Goal: Information Seeking & Learning: Understand process/instructions

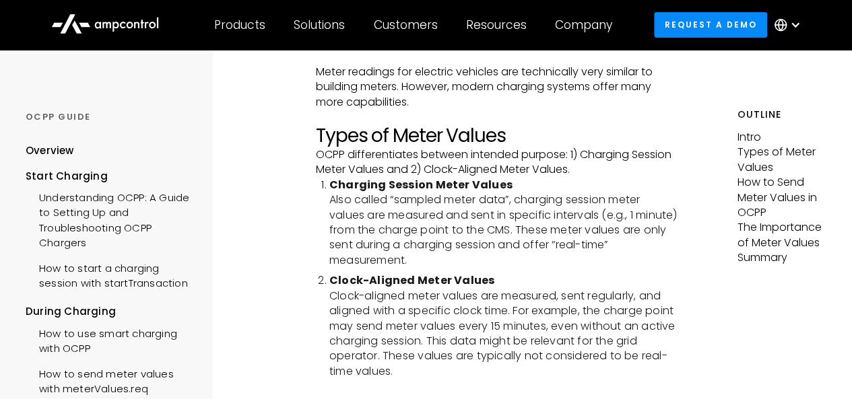
scroll to position [269, 0]
drag, startPoint x: 506, startPoint y: 160, endPoint x: 574, endPoint y: 152, distance: 68.4
click at [547, 157] on p "OCPP differentiates between intended purpose: 1) Charging Session Meter Values …" at bounding box center [497, 162] width 362 height 30
click at [615, 151] on p "OCPP differentiates between intended purpose: 1) Charging Session Meter Values …" at bounding box center [497, 162] width 362 height 30
drag, startPoint x: 463, startPoint y: 170, endPoint x: 502, endPoint y: 169, distance: 39.7
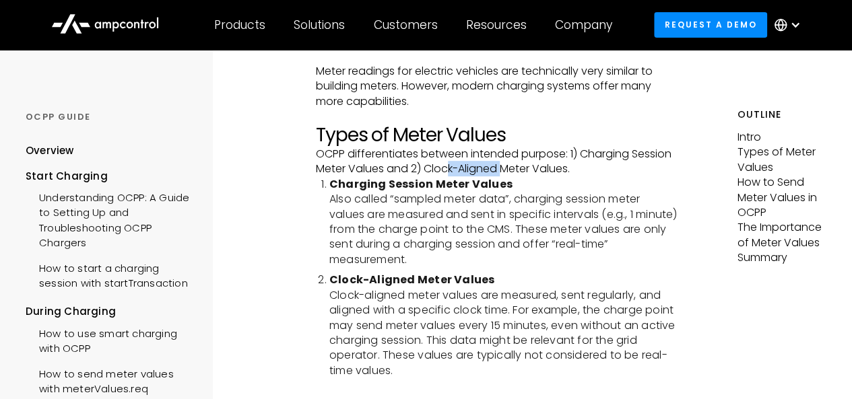
click at [502, 169] on p "OCPP differentiates between intended purpose: 1) Charging Session Meter Values …" at bounding box center [497, 162] width 362 height 30
click at [537, 173] on p "OCPP differentiates between intended purpose: 1) Charging Session Meter Values …" at bounding box center [497, 162] width 362 height 30
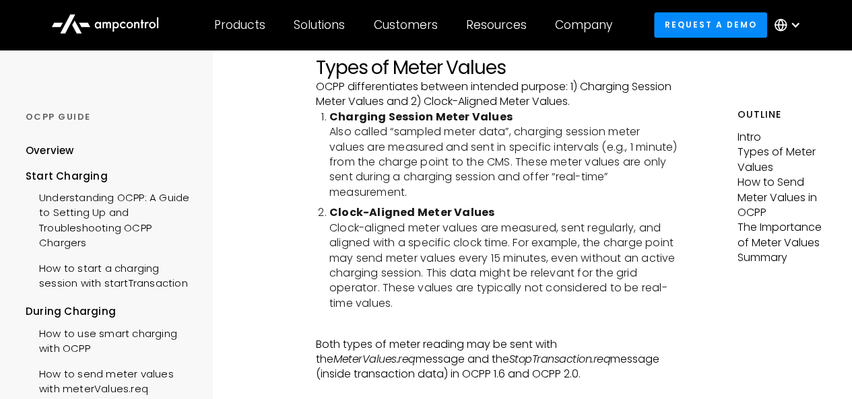
drag, startPoint x: 479, startPoint y: 244, endPoint x: 521, endPoint y: 244, distance: 42.4
click at [494, 244] on li "Clock-Aligned Meter Values Clock-aligned meter values are measured, sent regula…" at bounding box center [503, 258] width 348 height 106
drag, startPoint x: 396, startPoint y: 258, endPoint x: 638, endPoint y: 254, distance: 242.4
click at [638, 254] on li "Clock-Aligned Meter Values Clock-aligned meter values are measured, sent regula…" at bounding box center [503, 258] width 348 height 106
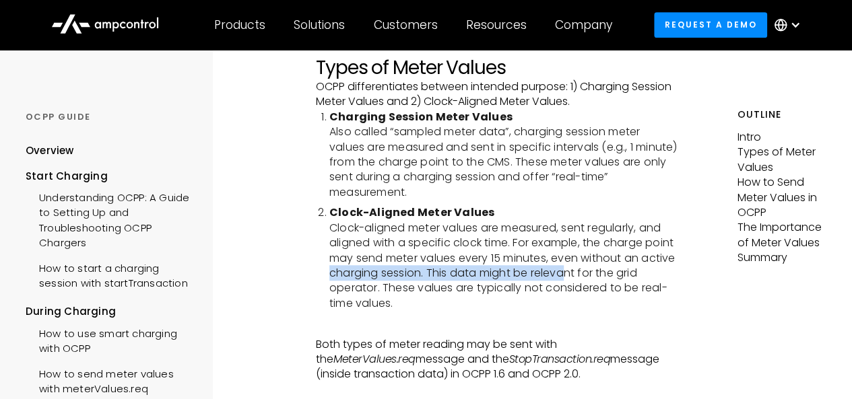
drag, startPoint x: 427, startPoint y: 278, endPoint x: 554, endPoint y: 277, distance: 127.2
click at [603, 267] on li "Clock-Aligned Meter Values Clock-aligned meter values are measured, sent regula…" at bounding box center [503, 258] width 348 height 106
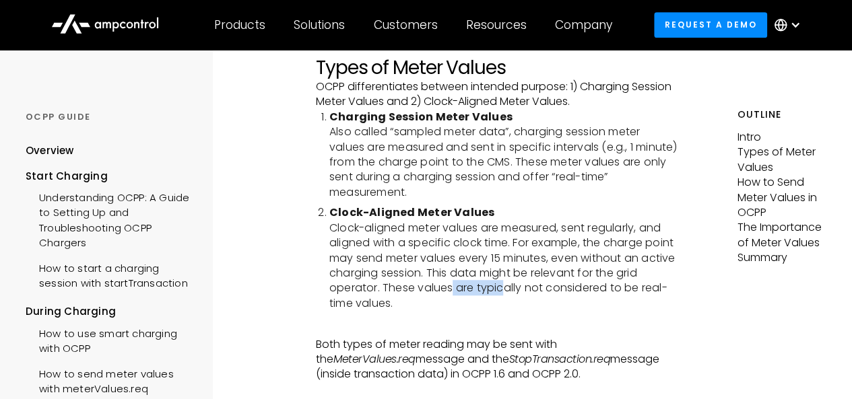
drag, startPoint x: 477, startPoint y: 287, endPoint x: 547, endPoint y: 289, distance: 70.7
click at [547, 289] on li "Clock-Aligned Meter Values Clock-aligned meter values are measured, sent regula…" at bounding box center [503, 258] width 348 height 106
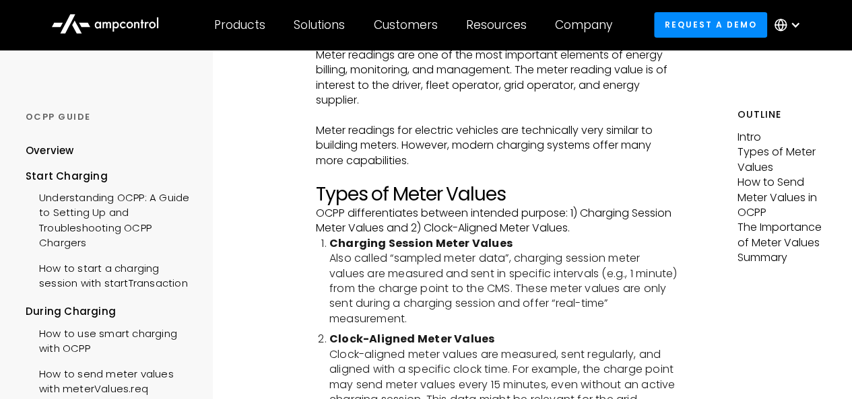
scroll to position [202, 0]
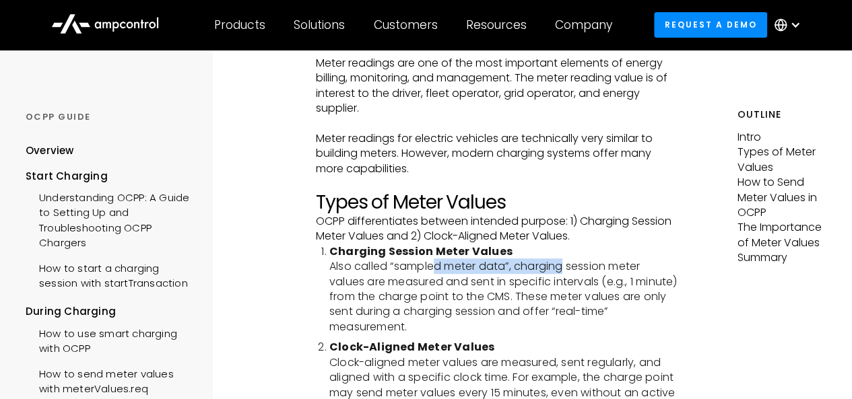
drag, startPoint x: 438, startPoint y: 269, endPoint x: 568, endPoint y: 266, distance: 130.0
click at [568, 266] on li "Charging Session Meter Values Also called “sampled meter data”, charging sessio…" at bounding box center [503, 289] width 348 height 90
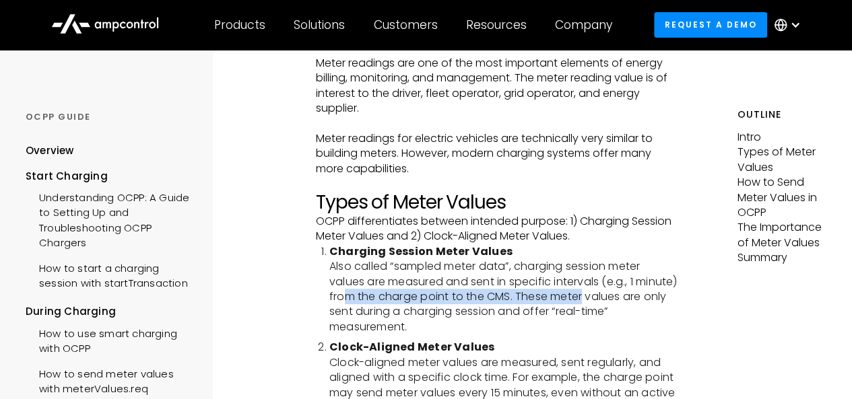
drag, startPoint x: 393, startPoint y: 298, endPoint x: 631, endPoint y: 296, distance: 237.7
click at [631, 296] on li "Charging Session Meter Values Also called “sampled meter data”, charging sessio…" at bounding box center [503, 289] width 348 height 90
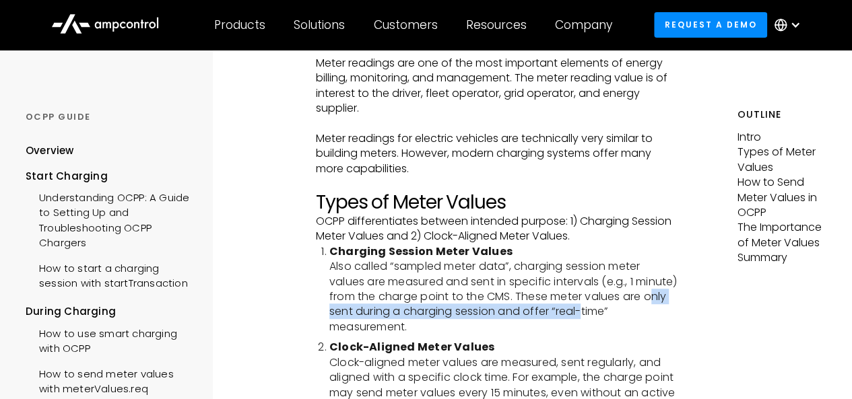
drag, startPoint x: 372, startPoint y: 316, endPoint x: 629, endPoint y: 308, distance: 257.3
click at [629, 308] on li "Charging Session Meter Values Also called “sampled meter data”, charging sessio…" at bounding box center [503, 289] width 348 height 90
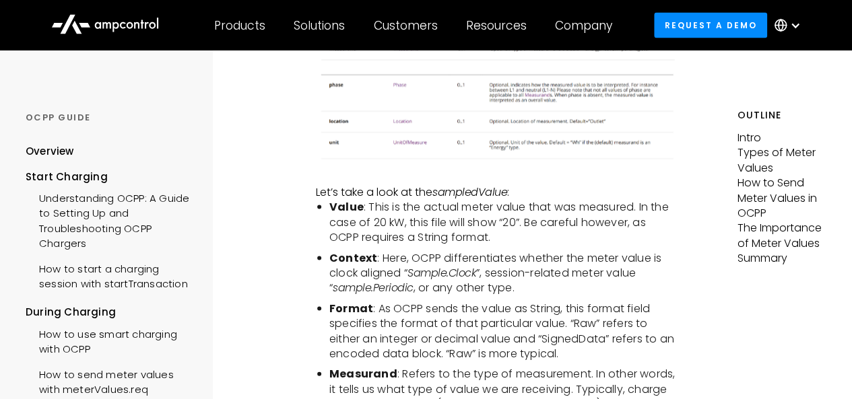
scroll to position [1279, 0]
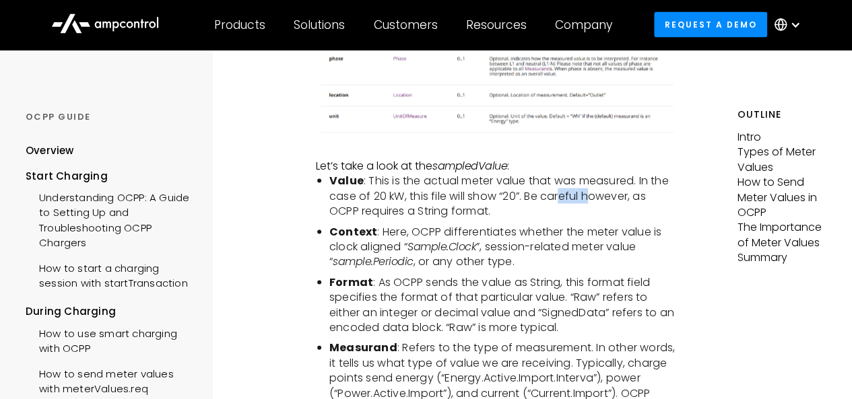
drag, startPoint x: 561, startPoint y: 207, endPoint x: 598, endPoint y: 207, distance: 36.4
click at [598, 207] on li "Value : This is the actual meter value that was measured. In the case of 20 kW,…" at bounding box center [503, 196] width 348 height 45
drag, startPoint x: 465, startPoint y: 240, endPoint x: 526, endPoint y: 238, distance: 62.0
drag, startPoint x: 561, startPoint y: 239, endPoint x: 586, endPoint y: 239, distance: 25.6
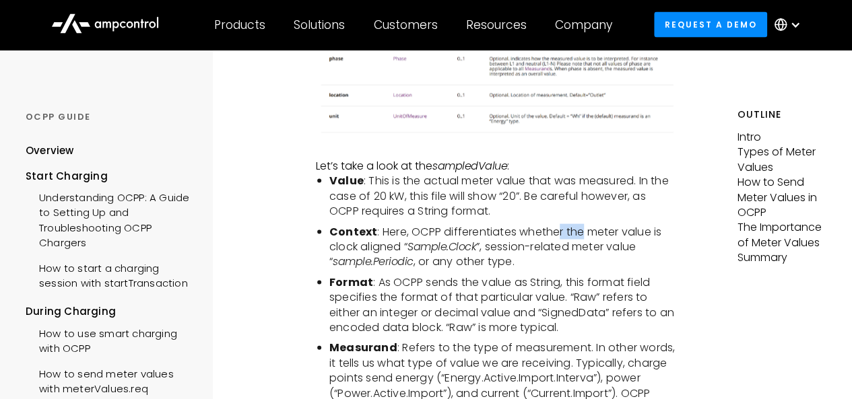
click at [586, 239] on li "Context : Here, OCPP differentiates whether the meter value is clock aligned “ …" at bounding box center [503, 247] width 348 height 45
drag, startPoint x: 555, startPoint y: 261, endPoint x: 598, endPoint y: 261, distance: 43.1
click at [598, 261] on li "Context : Here, OCPP differentiates whether the meter value is clock aligned “ …" at bounding box center [503, 247] width 348 height 45
drag, startPoint x: 417, startPoint y: 282, endPoint x: 524, endPoint y: 281, distance: 106.4
click at [524, 270] on li "Context : Here, OCPP differentiates whether the meter value is clock aligned “ …" at bounding box center [503, 247] width 348 height 45
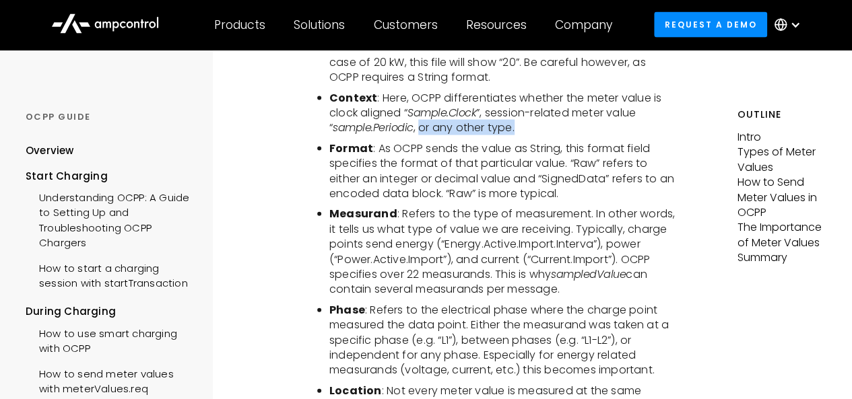
scroll to position [1414, 0]
drag, startPoint x: 448, startPoint y: 204, endPoint x: 493, endPoint y: 203, distance: 44.4
click at [493, 201] on li "Format : As OCPP sends the value as String, this format field specifies the for…" at bounding box center [503, 171] width 348 height 61
click at [528, 201] on li "Format : As OCPP sends the value as String, this format field specifies the for…" at bounding box center [503, 171] width 348 height 61
drag, startPoint x: 493, startPoint y: 223, endPoint x: 530, endPoint y: 225, distance: 36.4
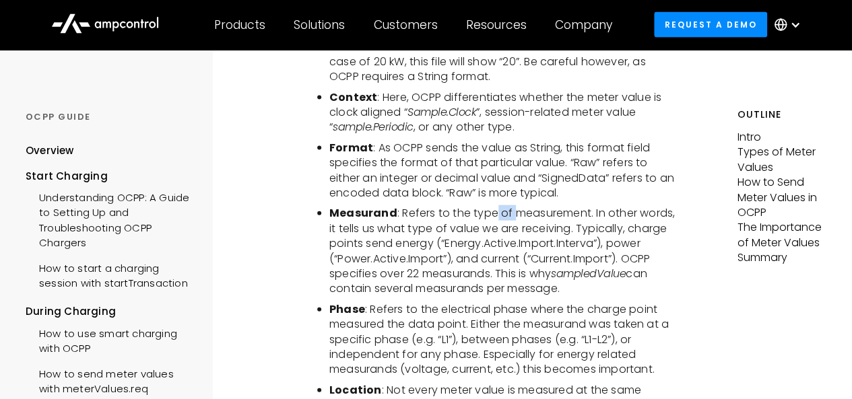
click at [529, 224] on li "Measurand : Refers to the type of measurement. In other words, it tells us what…" at bounding box center [503, 251] width 348 height 90
drag, startPoint x: 509, startPoint y: 243, endPoint x: 553, endPoint y: 244, distance: 44.5
click at [553, 244] on li "Measurand : Refers to the type of measurement. In other words, it tells us what…" at bounding box center [503, 251] width 348 height 90
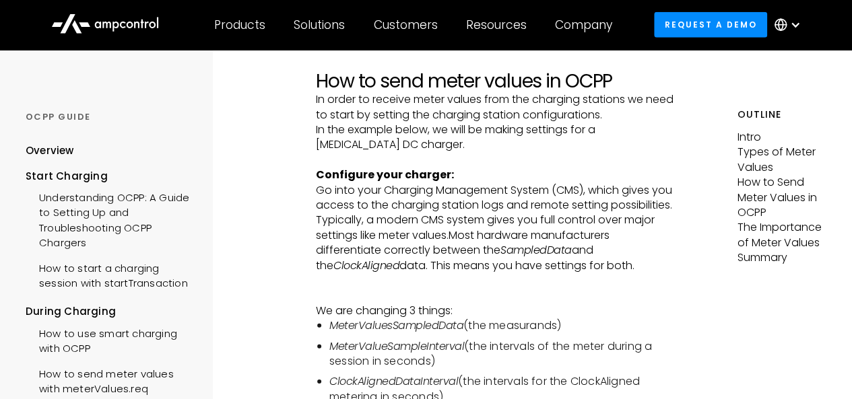
scroll to position [1885, 0]
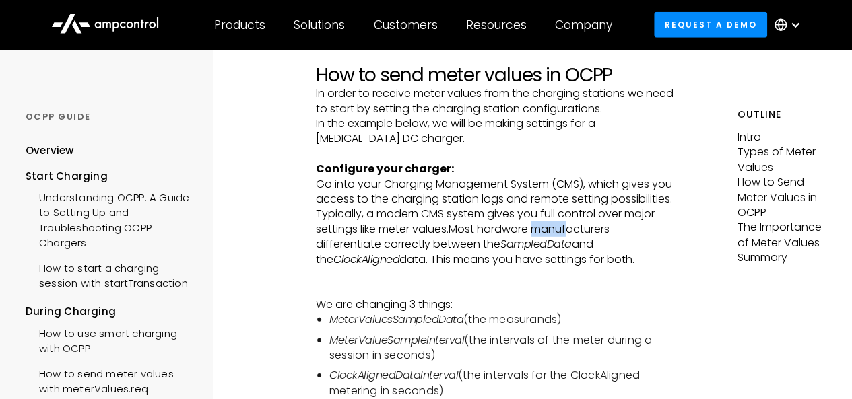
click at [572, 242] on p "Go into your Charging Management System (CMS), which gives you access to the ch…" at bounding box center [497, 237] width 362 height 121
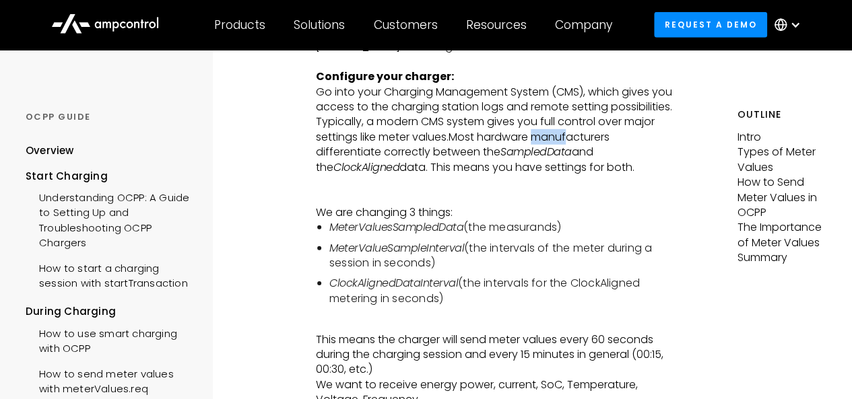
scroll to position [2020, 0]
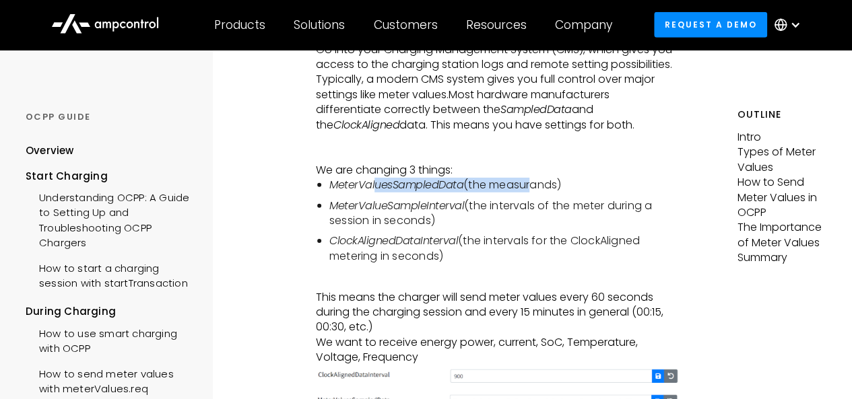
drag, startPoint x: 376, startPoint y: 204, endPoint x: 528, endPoint y: 199, distance: 152.2
click at [528, 193] on li "MeterValuesSampledData (the measurands)" at bounding box center [503, 185] width 348 height 15
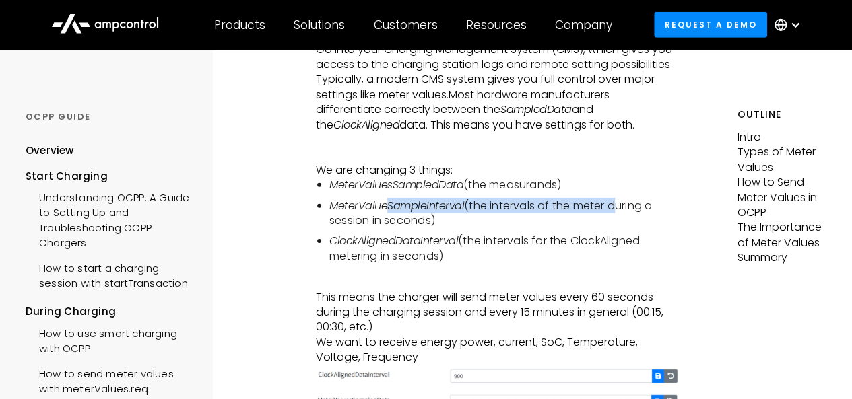
drag, startPoint x: 386, startPoint y: 219, endPoint x: 611, endPoint y: 217, distance: 224.9
click at [611, 217] on li "MeterValueSampleInterval (the intervals of the meter during a session in second…" at bounding box center [503, 214] width 348 height 30
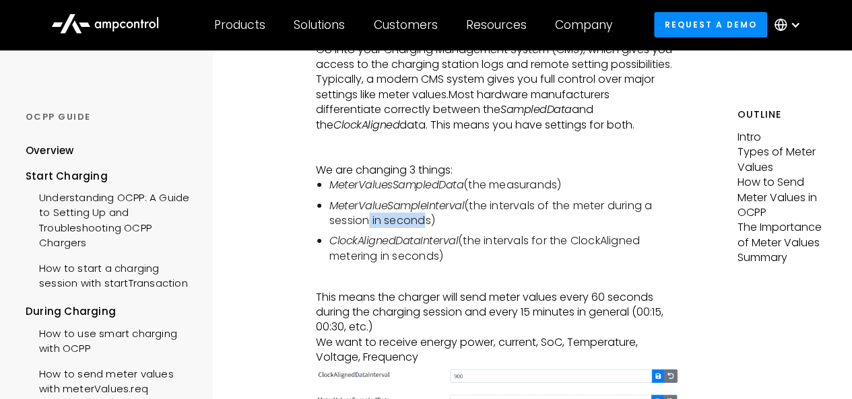
drag, startPoint x: 439, startPoint y: 236, endPoint x: 450, endPoint y: 236, distance: 10.8
click at [450, 229] on li "MeterValueSampleInterval (the intervals of the meter during a session in second…" at bounding box center [503, 214] width 348 height 30
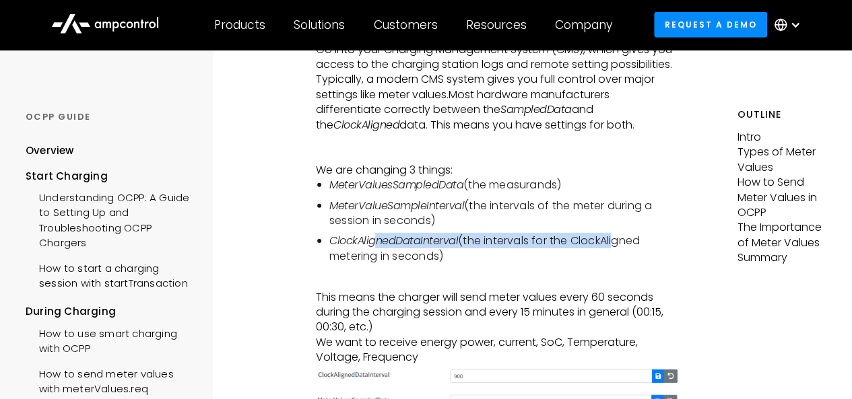
drag, startPoint x: 385, startPoint y: 252, endPoint x: 618, endPoint y: 250, distance: 232.9
click at [618, 250] on li "ClockAlignedDataInterval (the intervals for the ClockAligned metering in second…" at bounding box center [503, 249] width 348 height 30
click at [456, 248] on em "ClockAlignedDataInterval" at bounding box center [393, 240] width 129 height 15
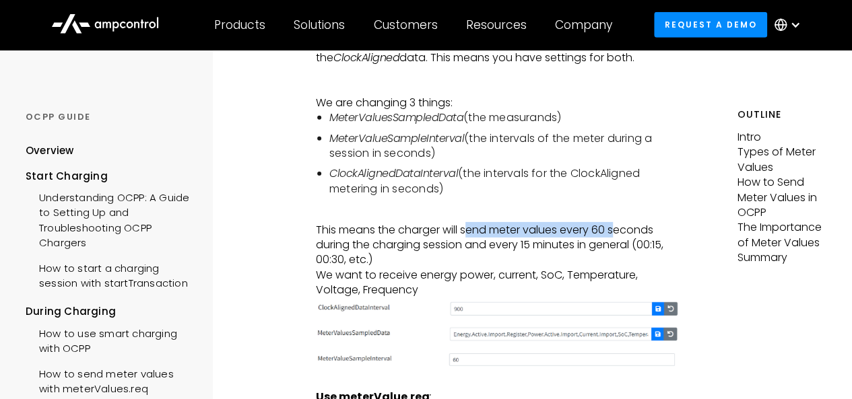
drag, startPoint x: 485, startPoint y: 246, endPoint x: 607, endPoint y: 244, distance: 121.9
click at [622, 242] on p "This means the charger will send meter values every 60 seconds during the charg…" at bounding box center [497, 260] width 362 height 75
drag, startPoint x: 390, startPoint y: 248, endPoint x: 619, endPoint y: 243, distance: 229.6
click at [619, 243] on p "This means the charger will send meter values every 60 seconds during the charg…" at bounding box center [497, 260] width 362 height 75
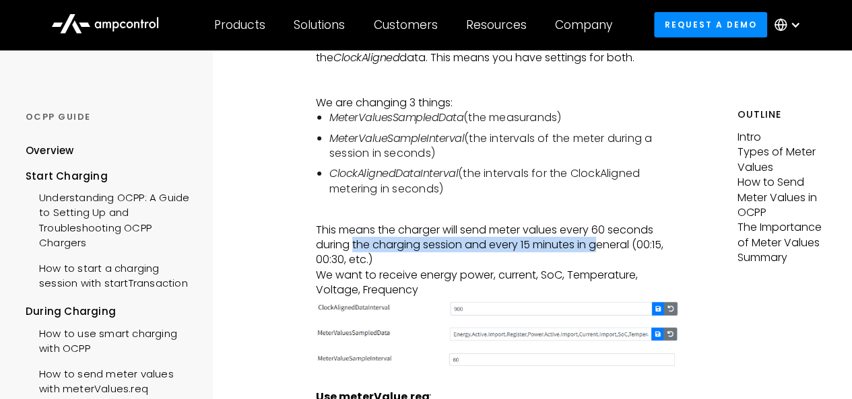
drag, startPoint x: 366, startPoint y: 262, endPoint x: 599, endPoint y: 258, distance: 233.0
click at [599, 258] on p "This means the charger will send meter values every 60 seconds during the charg…" at bounding box center [497, 260] width 362 height 75
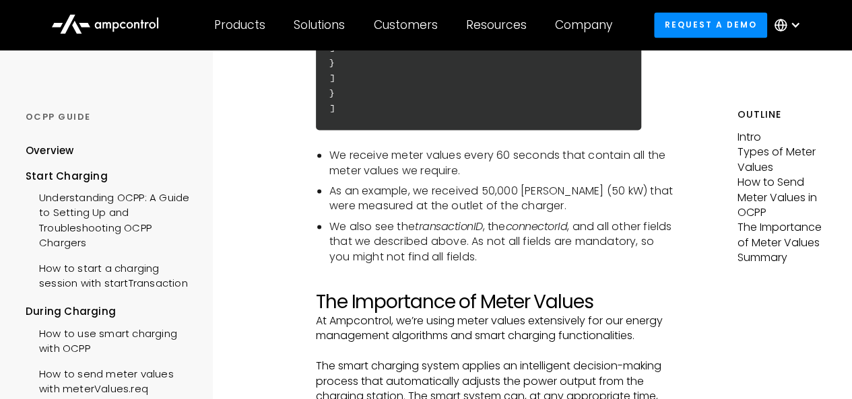
scroll to position [3568, 0]
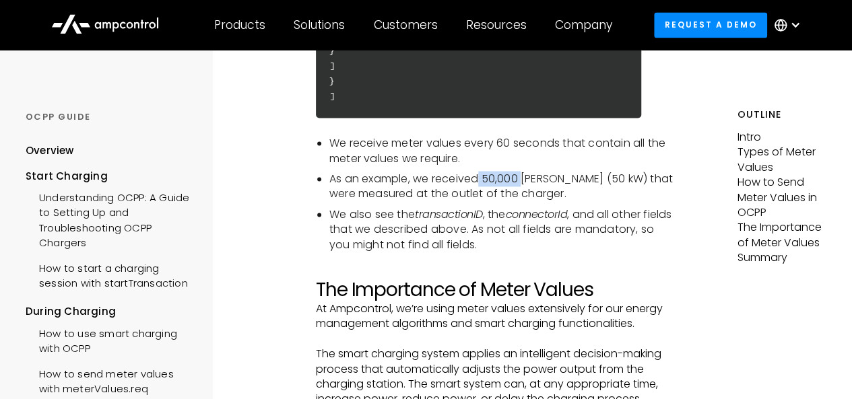
drag, startPoint x: 480, startPoint y: 209, endPoint x: 524, endPoint y: 207, distance: 43.8
click at [524, 202] on li "As an example, we received 50,000 [PERSON_NAME] (50 kW) that were measured at t…" at bounding box center [503, 187] width 348 height 30
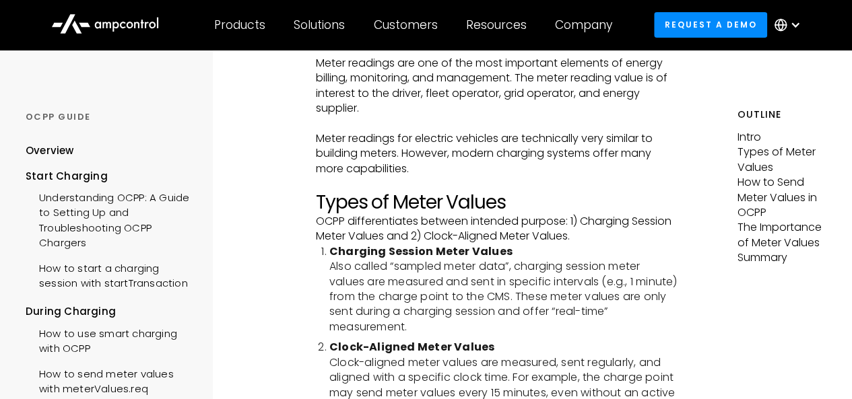
scroll to position [0, 0]
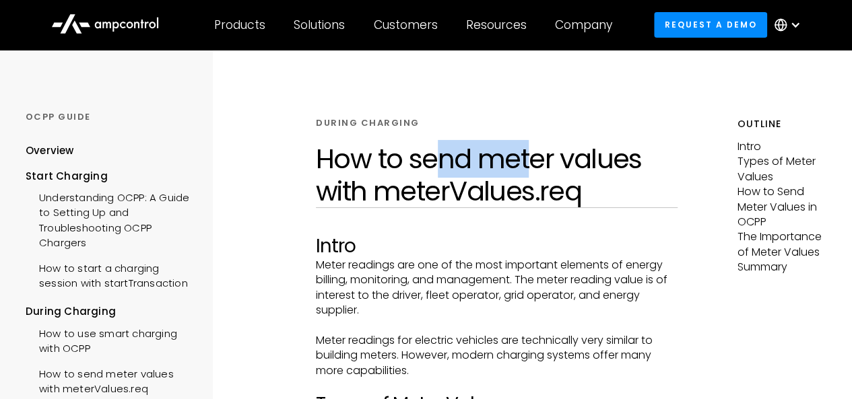
drag, startPoint x: 498, startPoint y: 163, endPoint x: 531, endPoint y: 166, distance: 33.2
click at [532, 164] on h1 "How to send meter values with meterValues.req" at bounding box center [497, 175] width 362 height 65
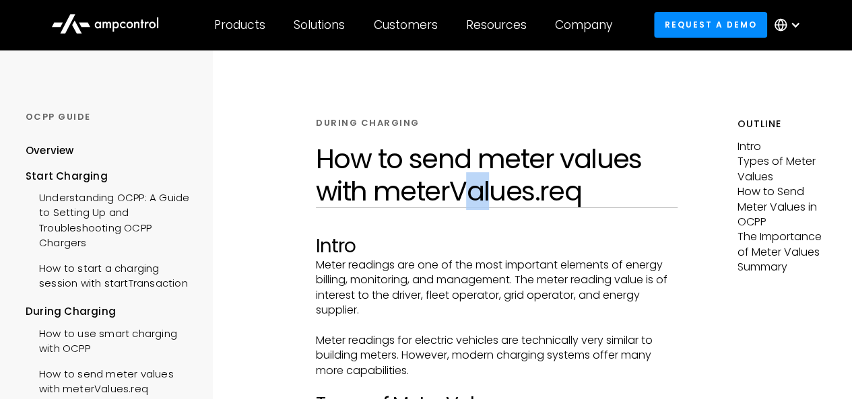
drag, startPoint x: 471, startPoint y: 189, endPoint x: 489, endPoint y: 189, distance: 17.5
click at [489, 189] on h1 "How to send meter values with meterValues.req" at bounding box center [497, 175] width 362 height 65
click at [544, 163] on h1 "How to send meter values with meterValues.req" at bounding box center [497, 175] width 362 height 65
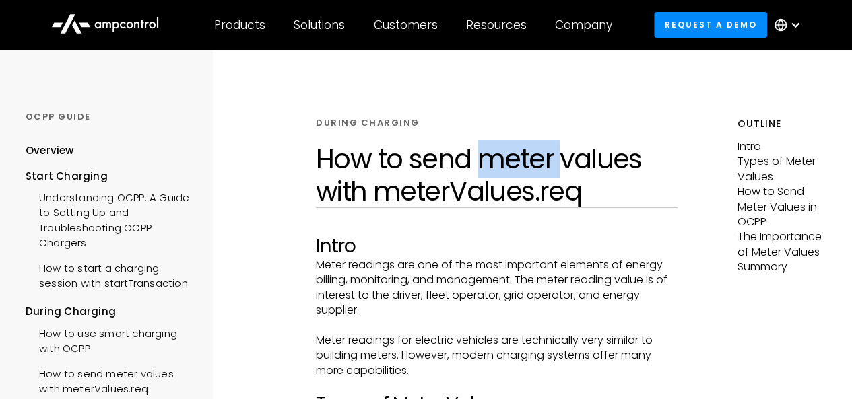
click at [544, 163] on h1 "How to send meter values with meterValues.req" at bounding box center [497, 175] width 362 height 65
